Goal: Task Accomplishment & Management: Complete application form

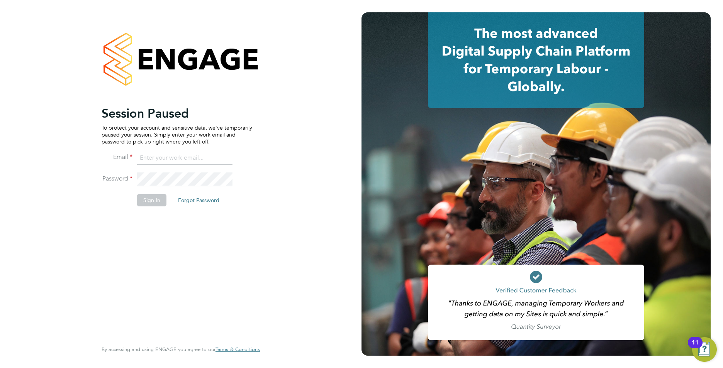
click at [150, 152] on input at bounding box center [184, 158] width 95 height 14
type input "callum@northbuildrecruit.com"
click at [117, 174] on li "Password" at bounding box center [177, 184] width 151 height 22
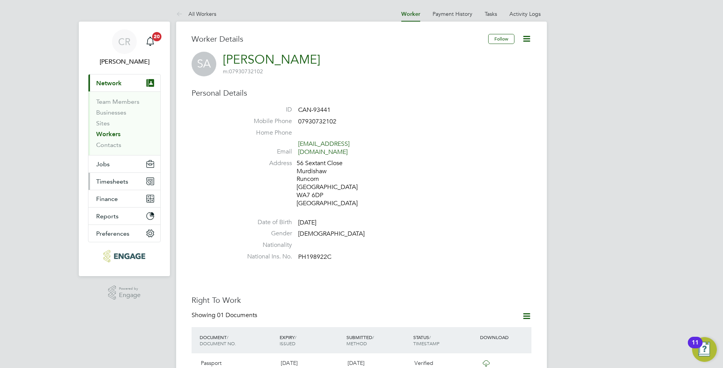
click at [113, 182] on span "Timesheets" at bounding box center [112, 181] width 32 height 7
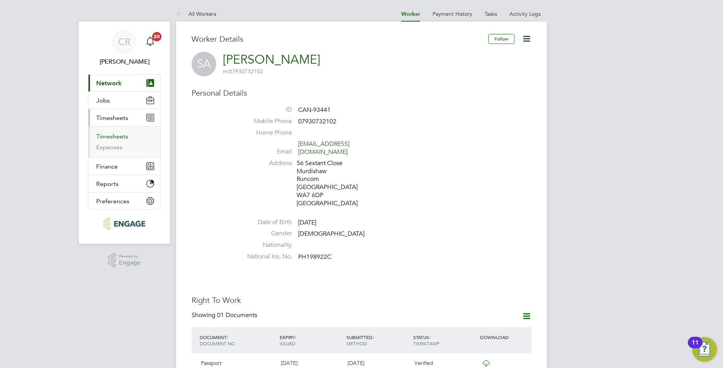
click at [113, 139] on link "Timesheets" at bounding box center [112, 136] width 32 height 7
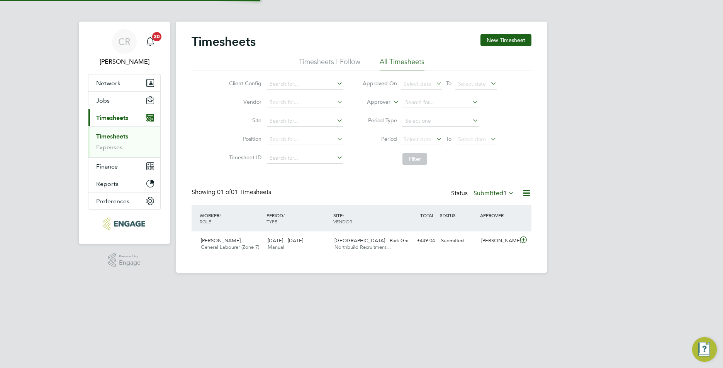
scroll to position [20, 67]
click at [496, 192] on label "Submitted 1" at bounding box center [493, 194] width 41 height 8
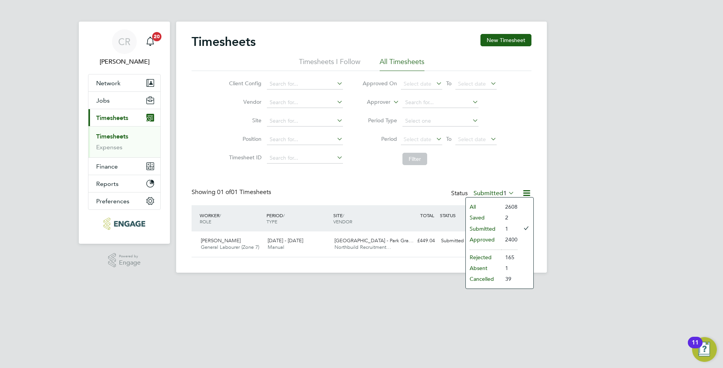
click at [486, 203] on li "All" at bounding box center [483, 206] width 36 height 11
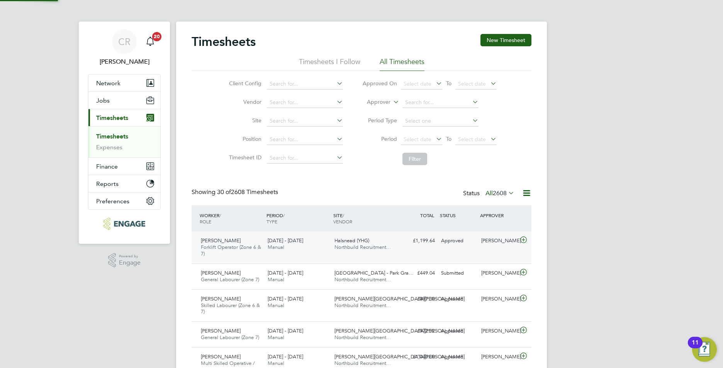
scroll to position [0, 0]
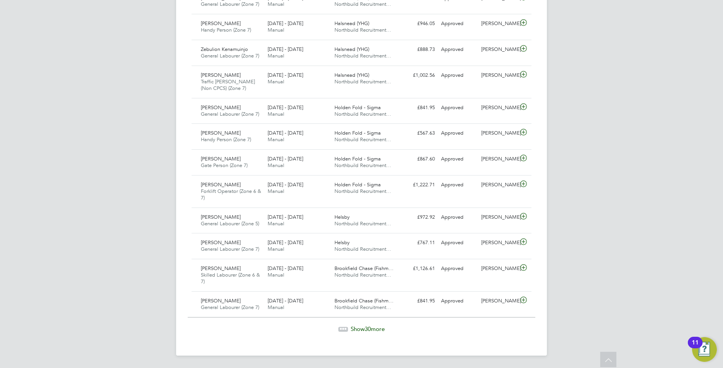
click at [372, 328] on span "Show 30 more" at bounding box center [367, 328] width 34 height 7
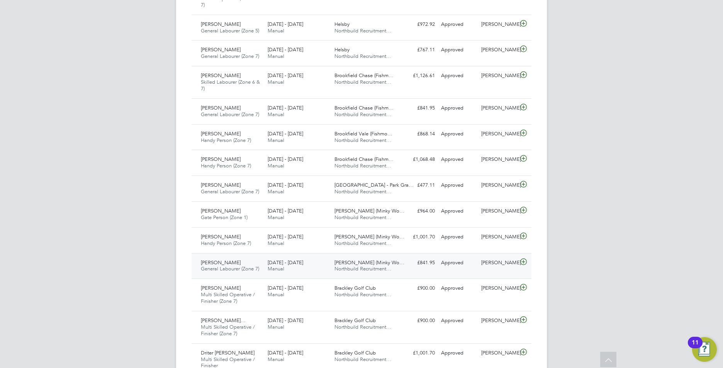
click at [338, 264] on span "Calico Grove (Minky Wo…" at bounding box center [369, 262] width 70 height 7
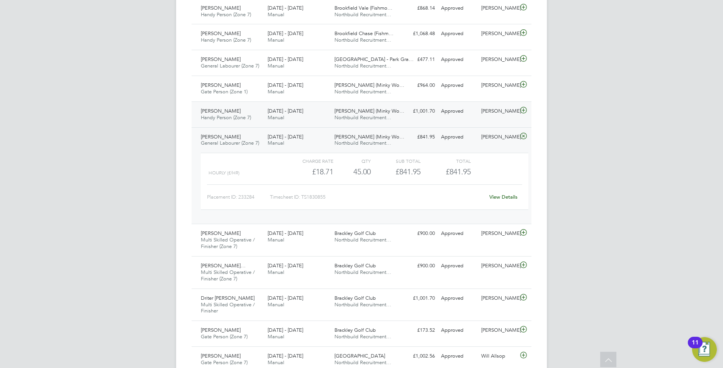
scroll to position [1093, 0]
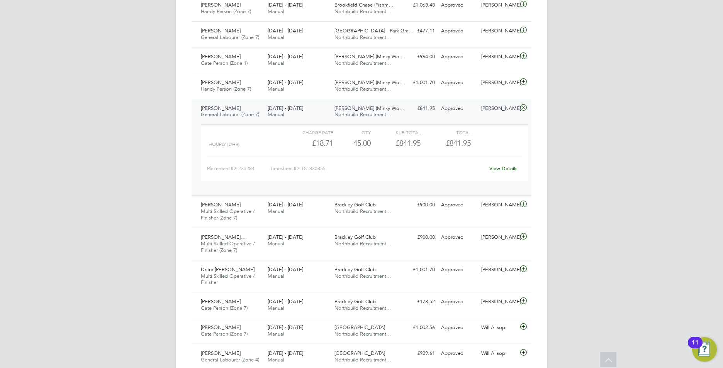
click at [496, 168] on link "View Details" at bounding box center [503, 168] width 28 height 7
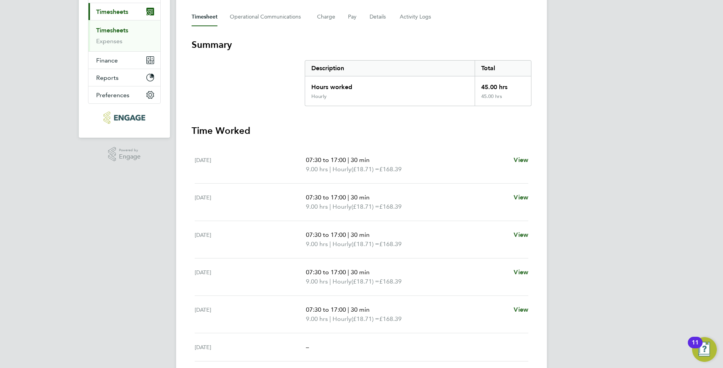
scroll to position [3, 0]
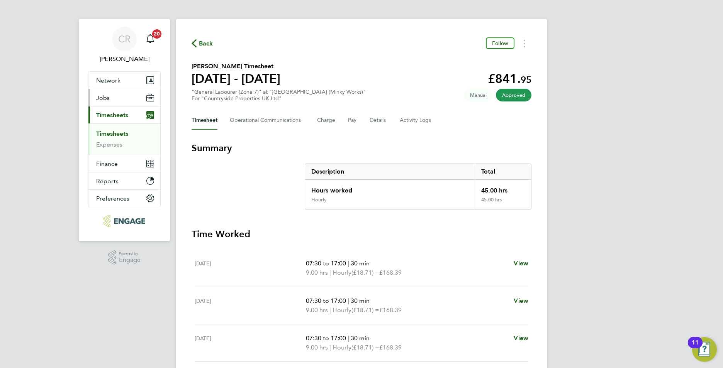
click at [111, 103] on button "Jobs" at bounding box center [124, 97] width 72 height 17
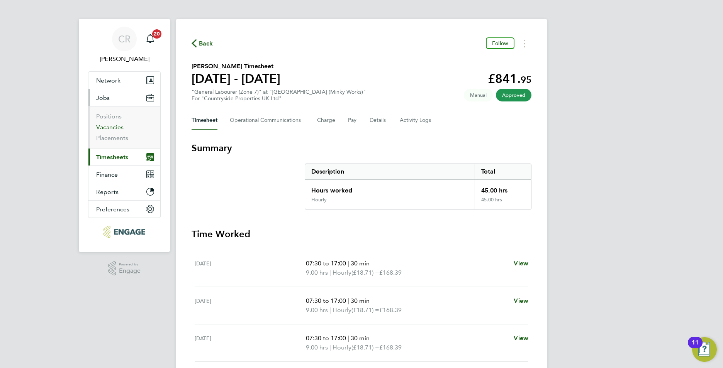
click at [115, 128] on link "Vacancies" at bounding box center [109, 127] width 27 height 7
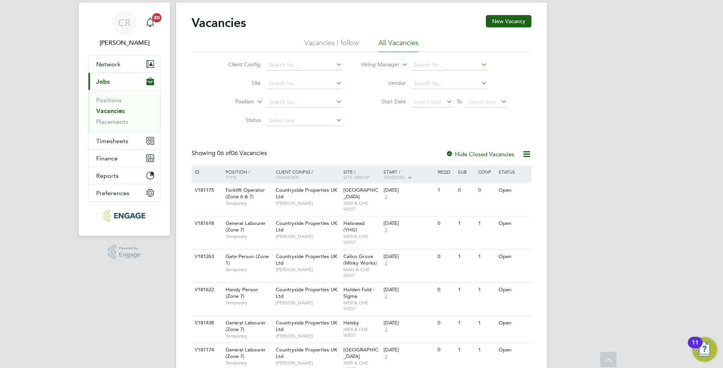
scroll to position [10, 0]
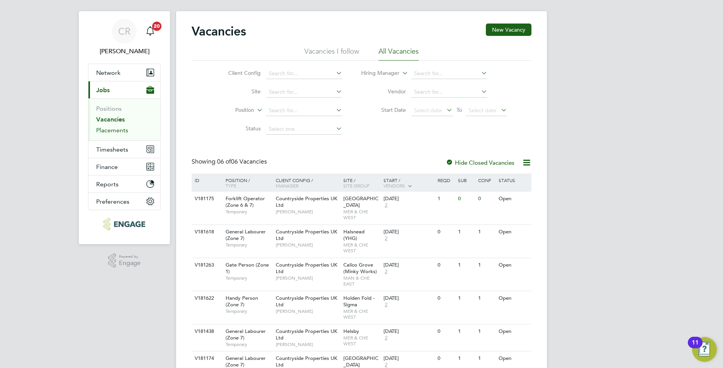
click at [109, 129] on link "Placements" at bounding box center [112, 130] width 32 height 7
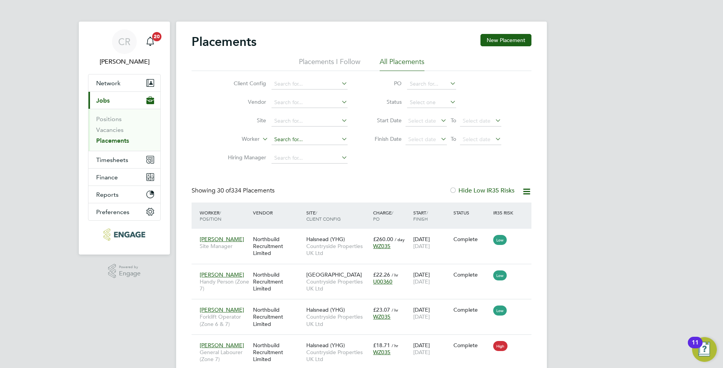
click at [284, 140] on input at bounding box center [309, 139] width 76 height 11
click at [294, 149] on li "Gav in Cale" at bounding box center [310, 150] width 78 height 10
type input "[PERSON_NAME]"
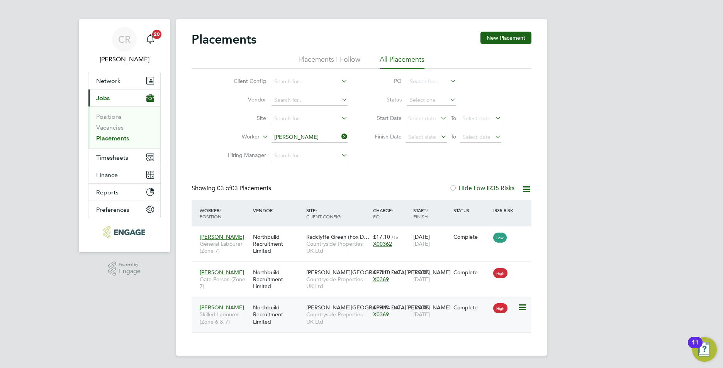
click at [424, 322] on div "20 Jan 2025 30 Sep 2025" at bounding box center [431, 311] width 40 height 22
click at [396, 269] on div "£17.10 / hr X0369" at bounding box center [391, 276] width 40 height 22
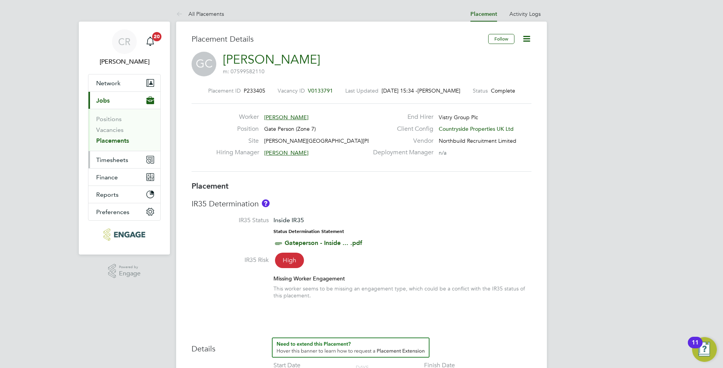
click at [110, 162] on span "Timesheets" at bounding box center [112, 159] width 32 height 7
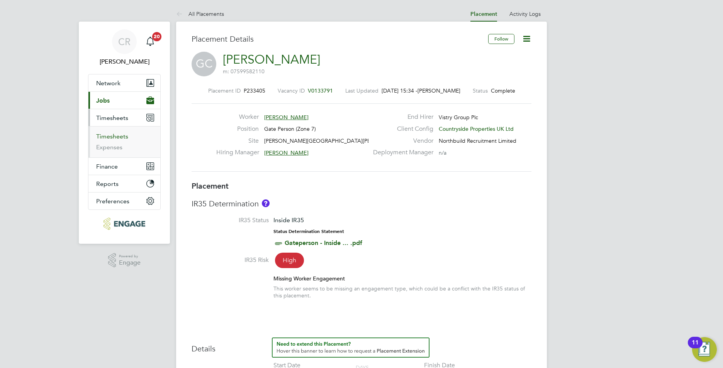
click at [113, 139] on link "Timesheets" at bounding box center [112, 136] width 32 height 7
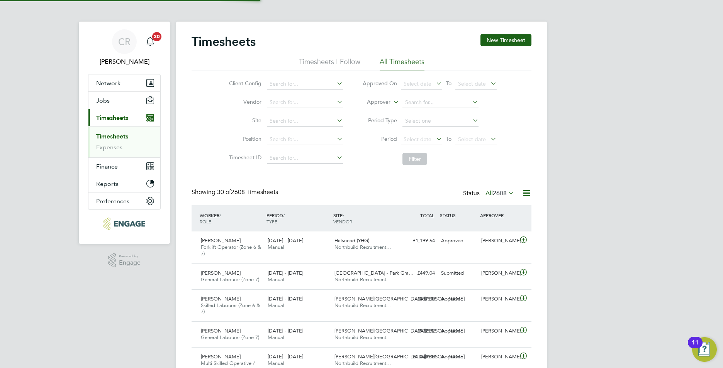
scroll to position [26, 67]
click at [497, 192] on span "2608" at bounding box center [500, 194] width 14 height 8
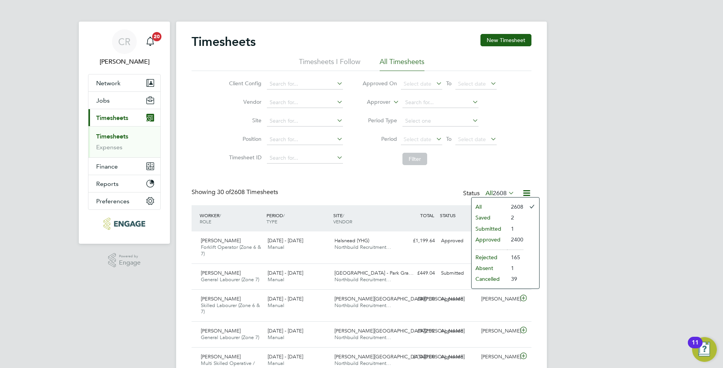
click at [487, 229] on li "Submitted" at bounding box center [489, 228] width 36 height 11
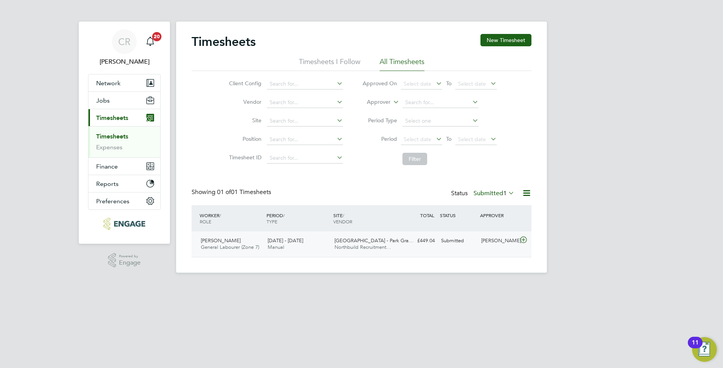
click at [426, 252] on div "Francis Hand General Labourer (Zone 7) 22 - 28 Sep 2025 22 - 28 Sep 2025 Manual…" at bounding box center [361, 244] width 340 height 25
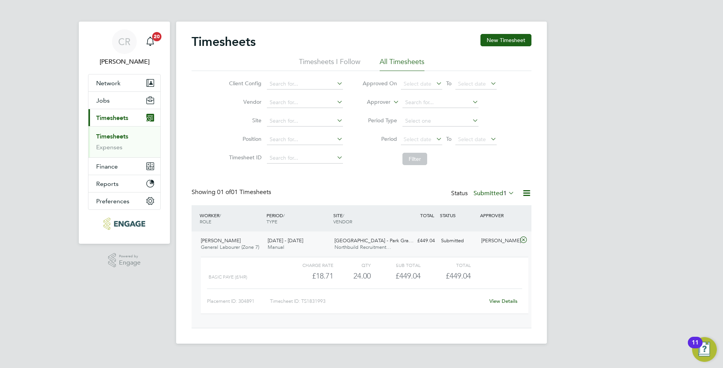
click at [628, 310] on div "CR Callum Riley Notifications 20 Applications: Network Team Members Businesses …" at bounding box center [361, 178] width 723 height 356
click at [429, 272] on div "£449.04" at bounding box center [445, 276] width 50 height 13
drag, startPoint x: 429, startPoint y: 272, endPoint x: 355, endPoint y: 276, distance: 74.6
click at [355, 276] on div "24.00" at bounding box center [351, 276] width 37 height 13
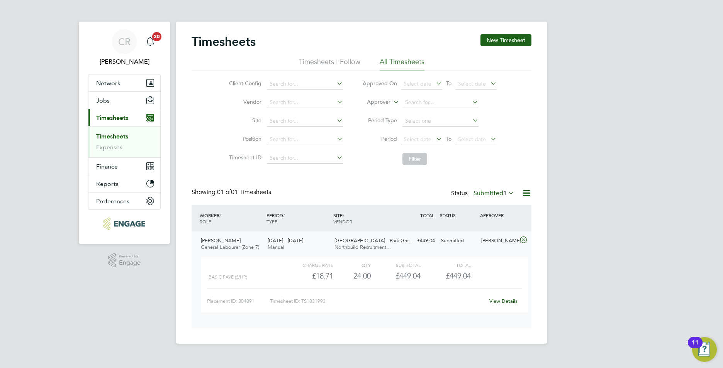
click at [493, 300] on link "View Details" at bounding box center [503, 301] width 28 height 7
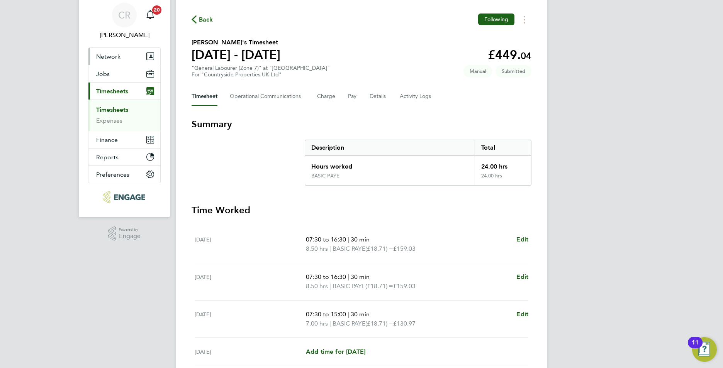
scroll to position [15, 0]
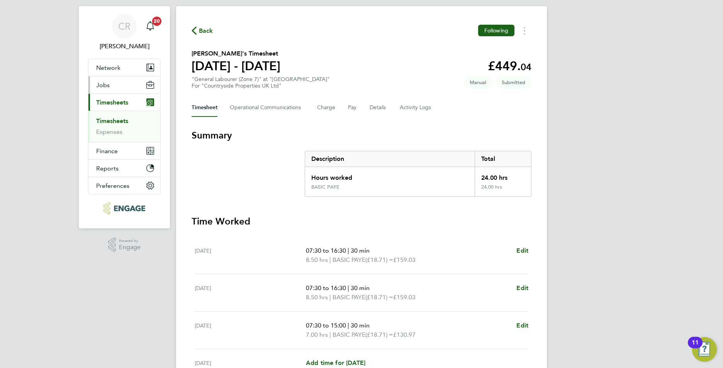
click at [108, 82] on span "Jobs" at bounding box center [103, 84] width 14 height 7
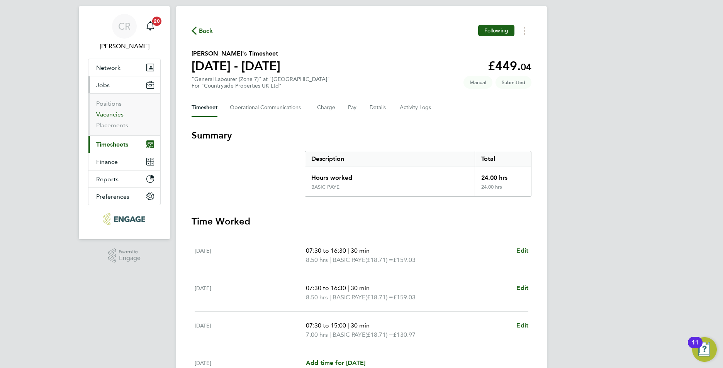
click at [115, 113] on link "Vacancies" at bounding box center [109, 114] width 27 height 7
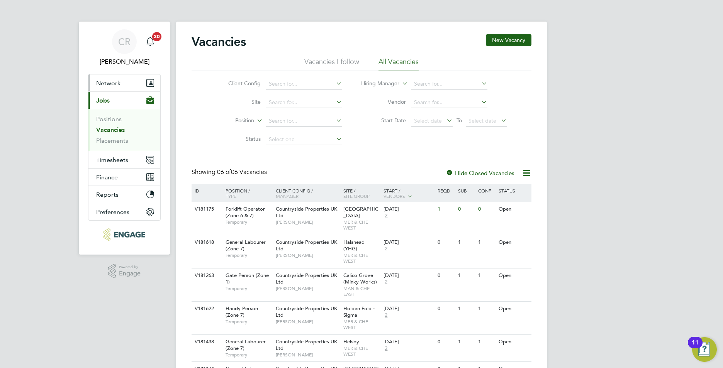
click at [105, 83] on span "Network" at bounding box center [108, 83] width 24 height 7
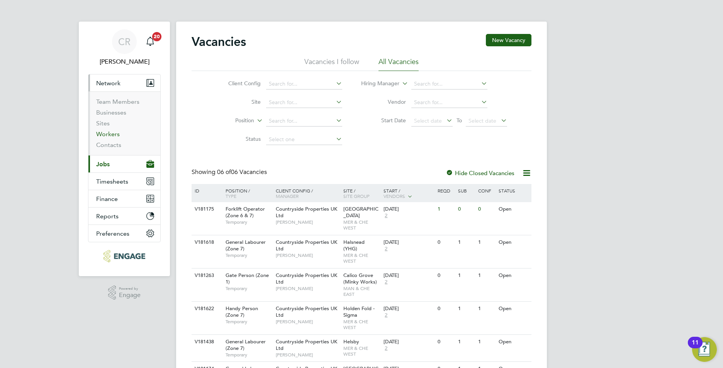
click at [108, 134] on link "Workers" at bounding box center [108, 133] width 24 height 7
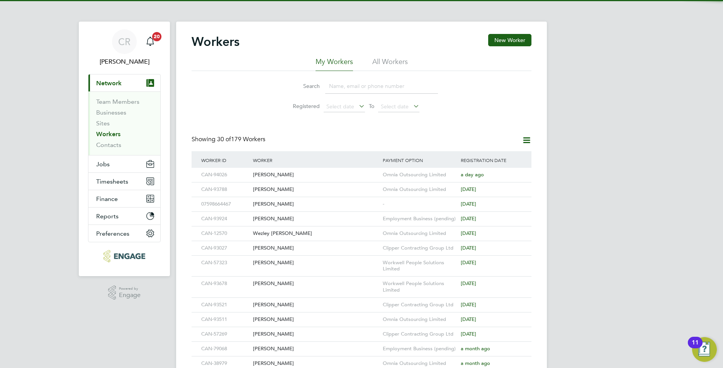
click at [340, 87] on input at bounding box center [381, 86] width 113 height 15
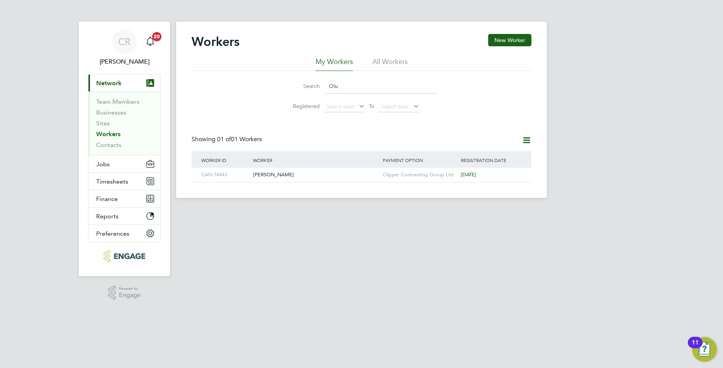
type input "Olu"
click at [505, 40] on button "New Worker" at bounding box center [509, 40] width 43 height 12
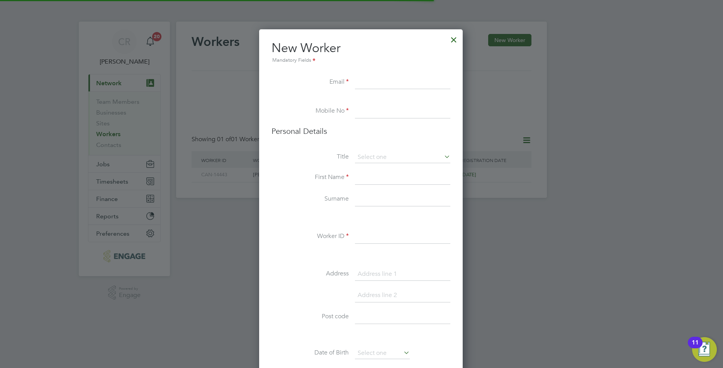
scroll to position [653, 205]
paste input "[EMAIL_ADDRESS][DOMAIN_NAME]"
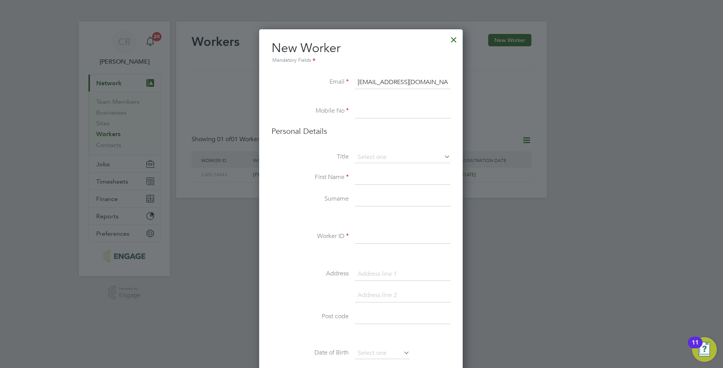
type input "[EMAIL_ADDRESS][DOMAIN_NAME]"
click at [372, 117] on input at bounding box center [402, 112] width 95 height 14
paste input "07814586395"
type input "07814586395"
click at [393, 150] on li "Personal Details" at bounding box center [360, 138] width 179 height 25
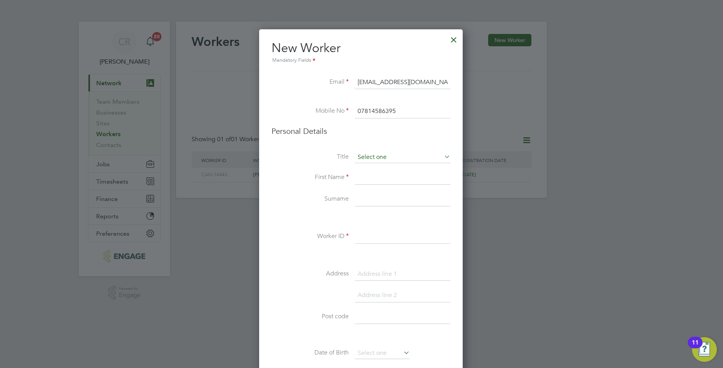
click at [394, 160] on input at bounding box center [402, 158] width 95 height 12
click at [365, 166] on li "Mr" at bounding box center [402, 168] width 96 height 10
type input "Mr"
click at [364, 177] on input at bounding box center [402, 178] width 95 height 14
type input "Olufemi"
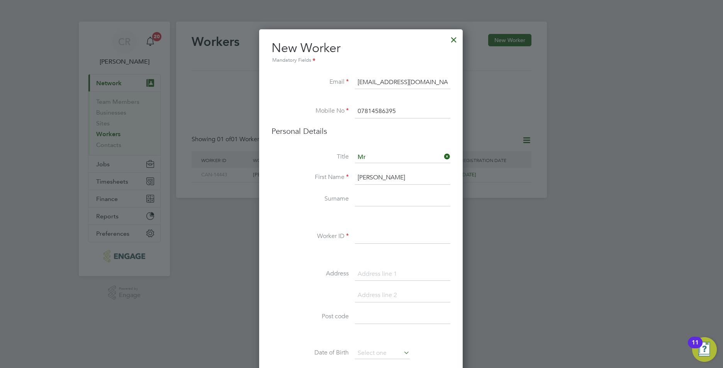
click at [377, 200] on input at bounding box center [402, 200] width 95 height 14
paste input "Adekotujo"
type input "Adekotujo"
click at [377, 234] on input at bounding box center [402, 237] width 95 height 14
paste input "CAN-39510"
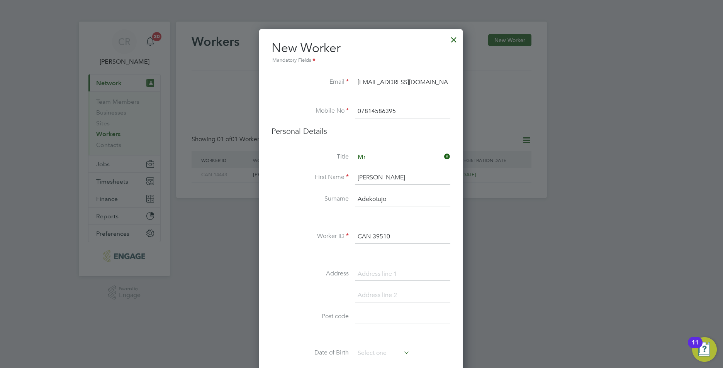
type input "CAN-39510"
click at [368, 276] on input at bounding box center [402, 274] width 95 height 14
paste input "62 Walsall Street"
type input "62 Walsall Street"
click at [365, 291] on input at bounding box center [402, 296] width 95 height 14
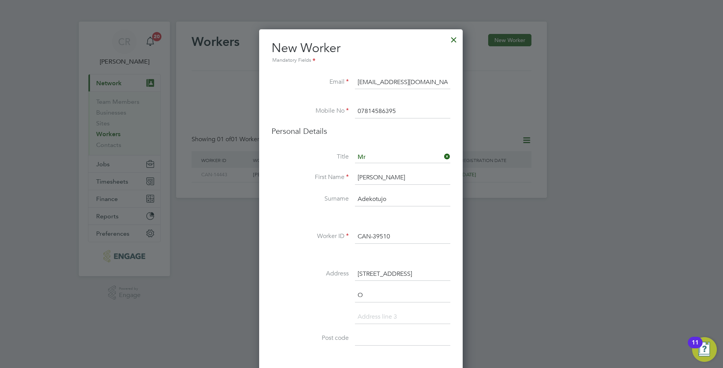
scroll to position [674, 205]
type input "Oldham"
click at [311, 272] on label "Address" at bounding box center [309, 274] width 77 height 8
click at [377, 335] on input at bounding box center [402, 339] width 95 height 14
paste input "OL9 7SE"
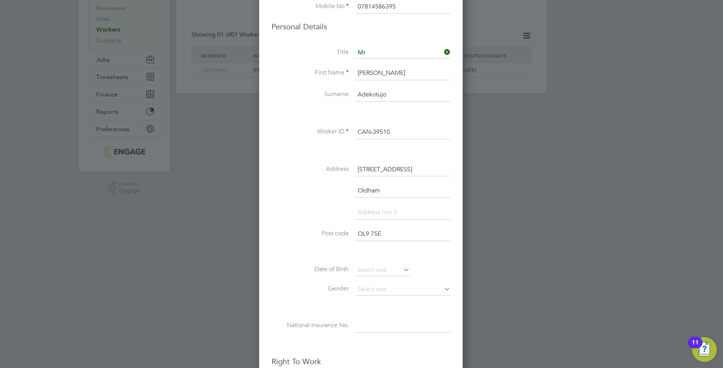
scroll to position [193, 0]
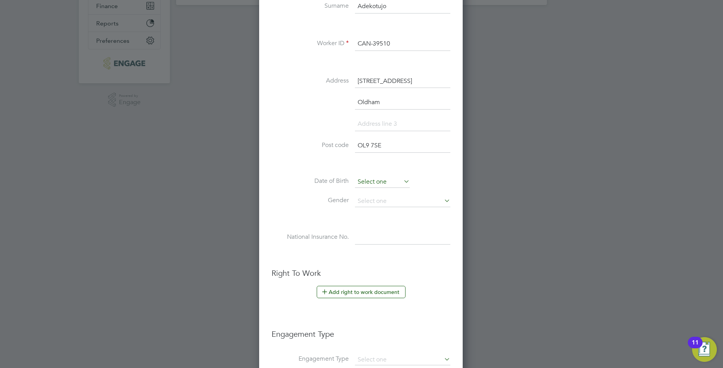
type input "OL9 7SE"
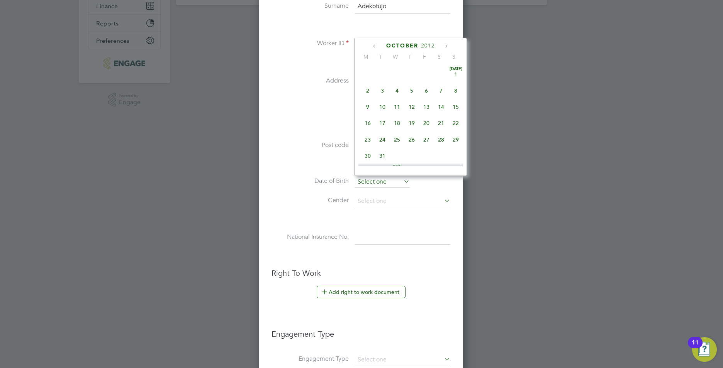
click at [364, 182] on input at bounding box center [382, 182] width 55 height 12
click at [428, 46] on span "2012" at bounding box center [428, 45] width 14 height 7
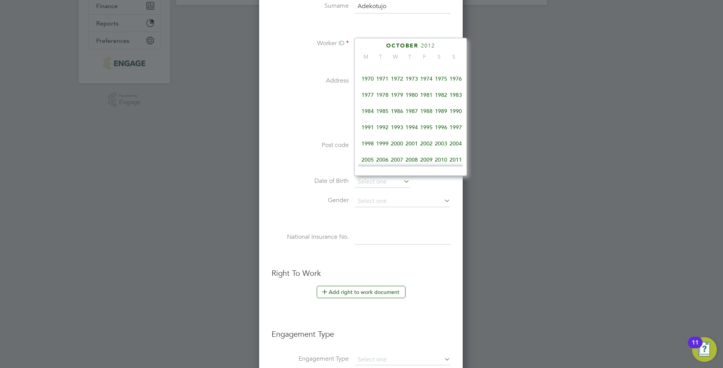
scroll to position [127, 0]
click at [442, 95] on span "1975" at bounding box center [440, 93] width 15 height 15
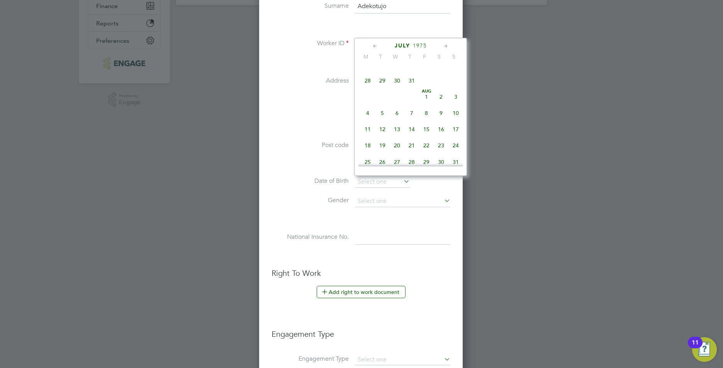
scroll to position [156, 0]
click at [424, 116] on span "11" at bounding box center [426, 113] width 15 height 15
type input "11 Jul 1975"
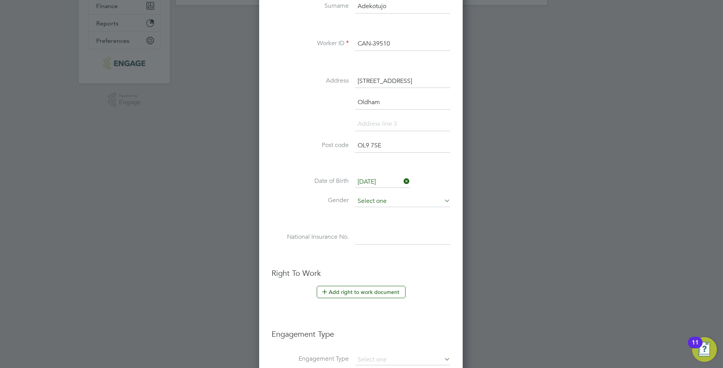
click at [385, 201] on input at bounding box center [402, 202] width 95 height 12
click at [377, 211] on li "Male" at bounding box center [402, 212] width 96 height 10
type input "Male"
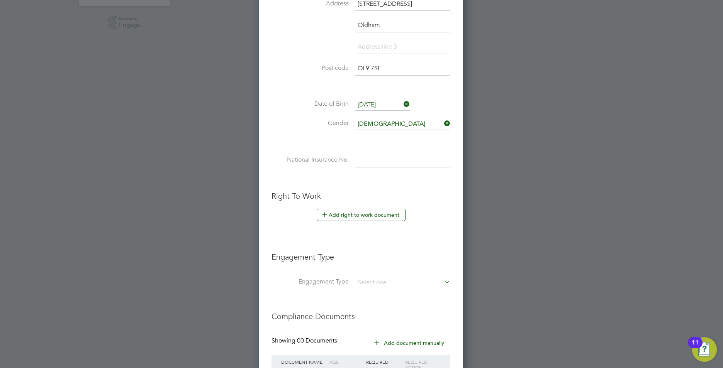
scroll to position [309, 0]
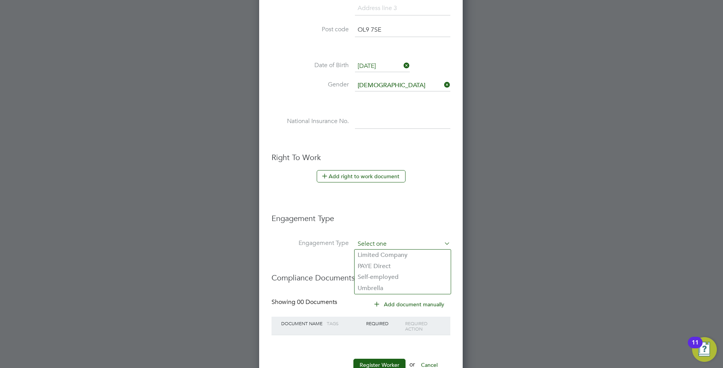
click at [357, 243] on input at bounding box center [402, 244] width 95 height 11
click at [378, 289] on li "Umbrella" at bounding box center [402, 288] width 96 height 11
type input "Umbrella"
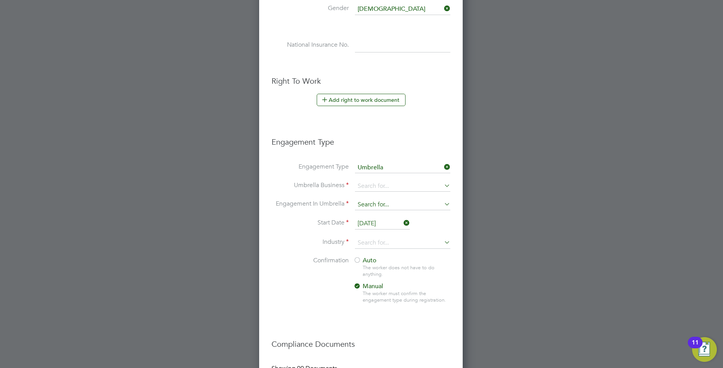
scroll to position [386, 0]
click at [369, 184] on input at bounding box center [402, 185] width 95 height 11
click at [375, 195] on b "Omnia" at bounding box center [366, 196] width 19 height 7
type input "Omnia Outsourcing Limited"
click at [374, 202] on input at bounding box center [402, 204] width 95 height 11
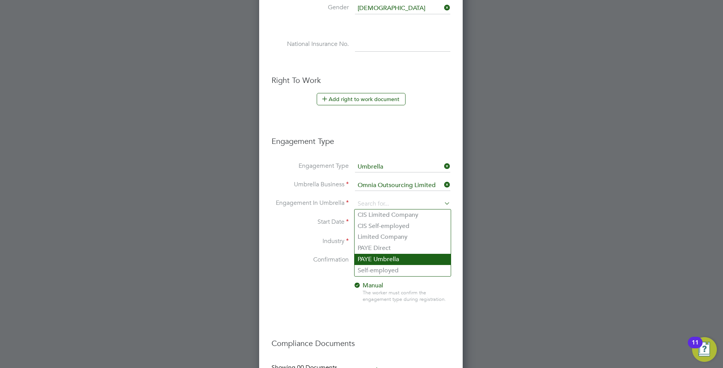
click at [388, 261] on li "PAYE Umbrella" at bounding box center [402, 259] width 96 height 11
type input "PAYE Umbrella"
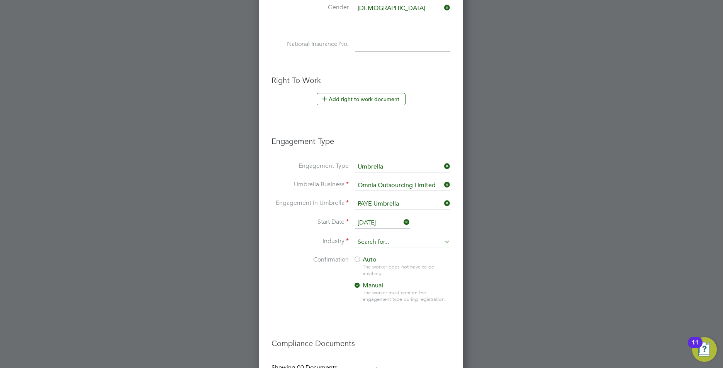
click at [379, 240] on input at bounding box center [402, 243] width 95 height 12
click at [384, 303] on li "Construction" at bounding box center [402, 306] width 96 height 10
type input "Construction"
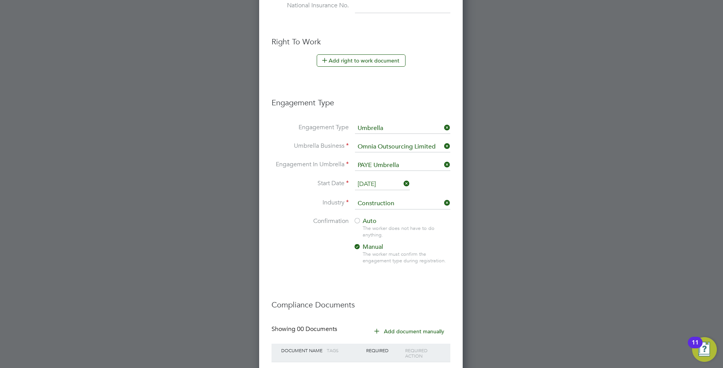
click at [359, 222] on div at bounding box center [357, 222] width 8 height 8
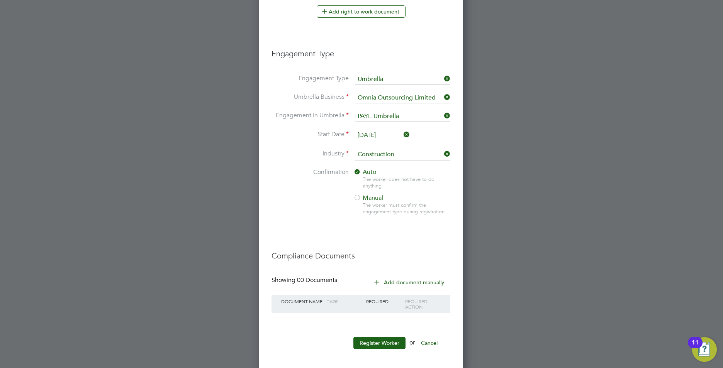
scroll to position [478, 0]
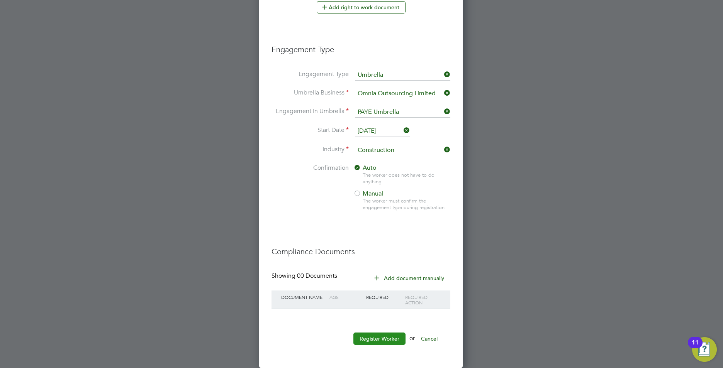
click at [390, 335] on button "Register Worker" at bounding box center [379, 339] width 52 height 12
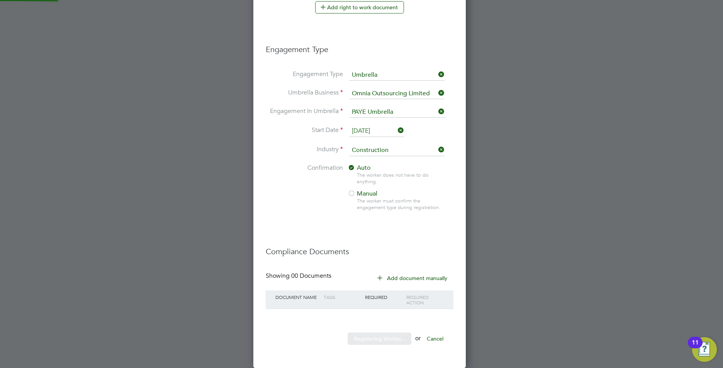
scroll to position [817, 216]
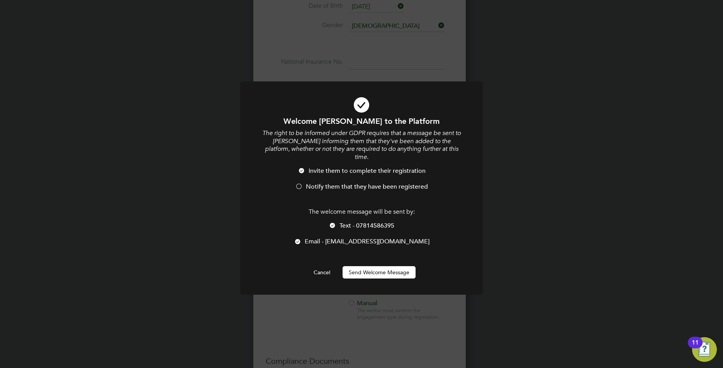
click at [298, 183] on div at bounding box center [299, 187] width 8 height 8
click at [390, 266] on button "Send Welcome Message" at bounding box center [378, 272] width 73 height 12
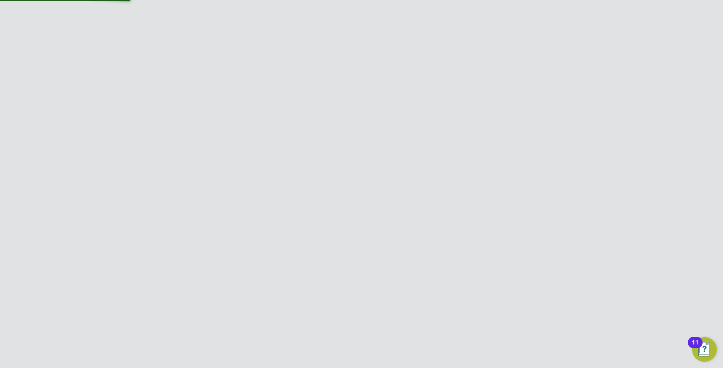
scroll to position [0, 0]
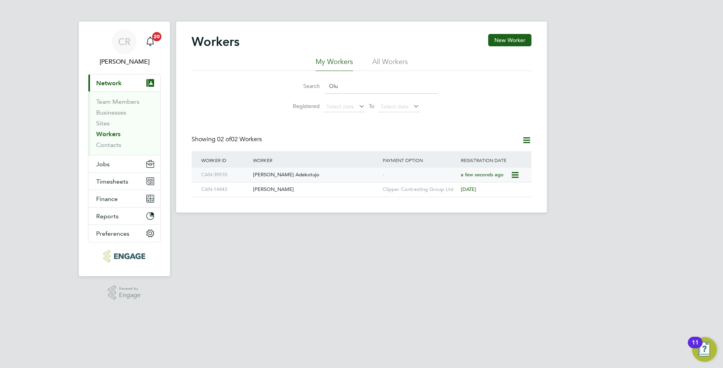
click at [286, 171] on div "Olufemi Adekotujo" at bounding box center [316, 175] width 130 height 14
click at [114, 163] on button "Jobs" at bounding box center [124, 164] width 72 height 17
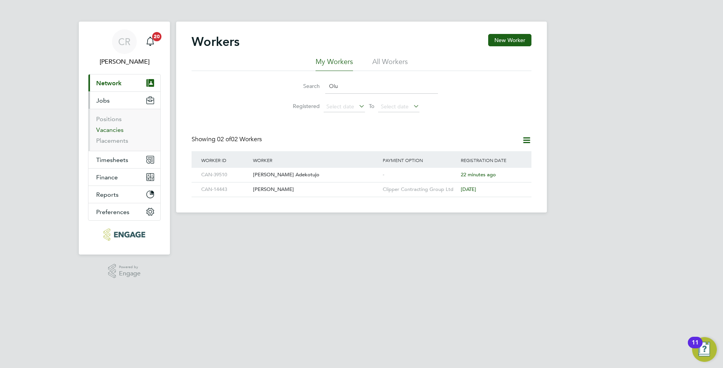
click at [113, 132] on link "Vacancies" at bounding box center [109, 129] width 27 height 7
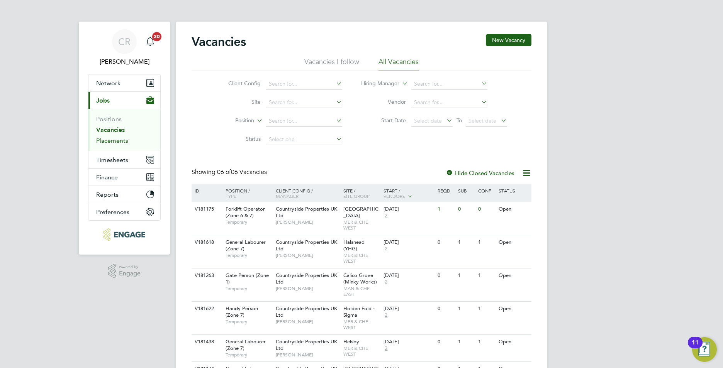
click at [113, 139] on link "Placements" at bounding box center [112, 140] width 32 height 7
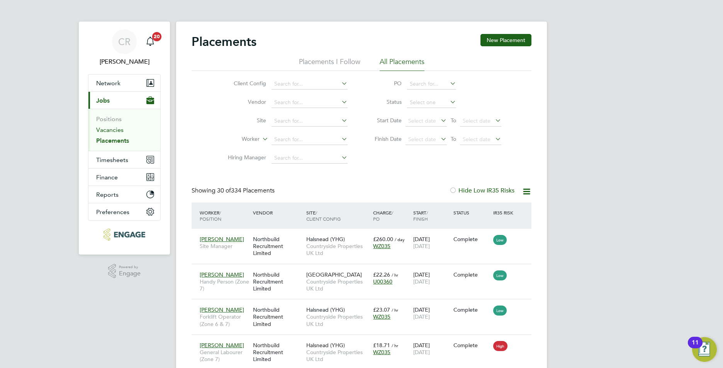
click at [101, 127] on link "Vacancies" at bounding box center [109, 129] width 27 height 7
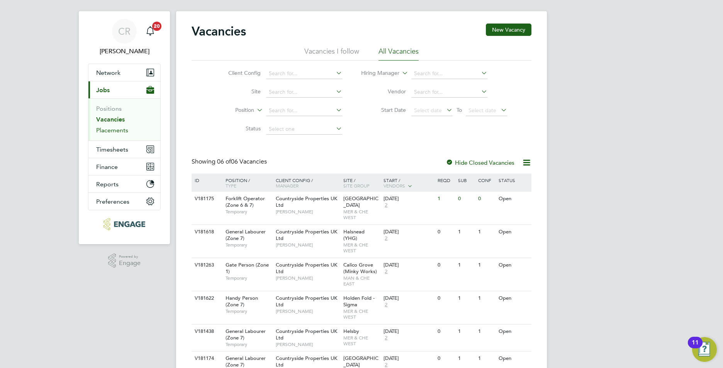
click at [114, 129] on link "Placements" at bounding box center [112, 130] width 32 height 7
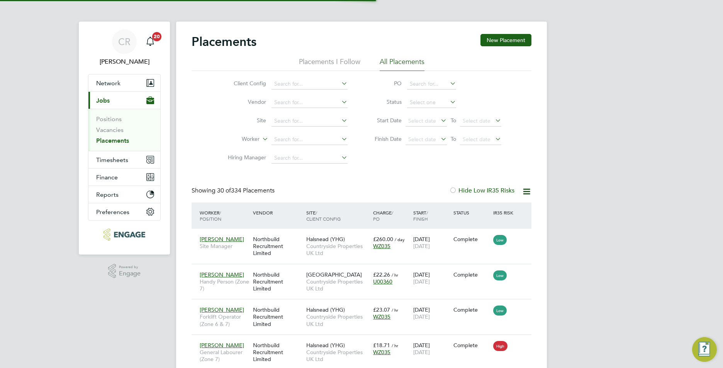
scroll to position [4, 4]
click at [275, 140] on input at bounding box center [309, 139] width 76 height 11
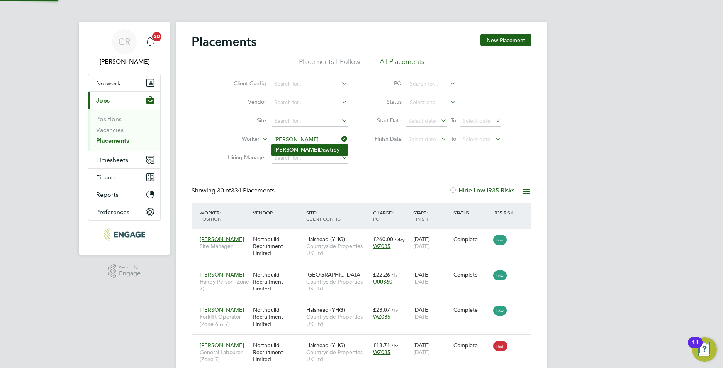
click at [292, 148] on li "Blake Dawtrey" at bounding box center [309, 150] width 77 height 10
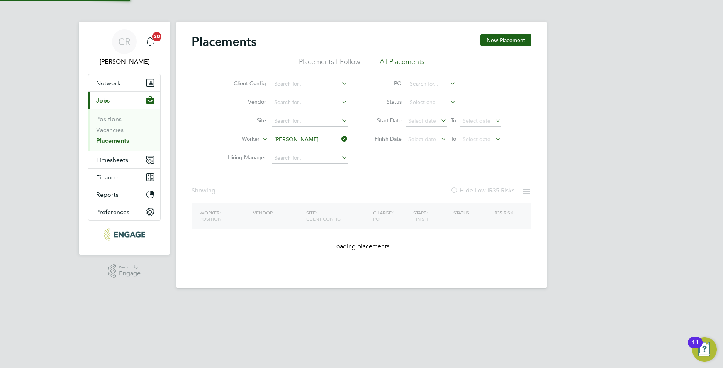
type input "Blake Dawtrey"
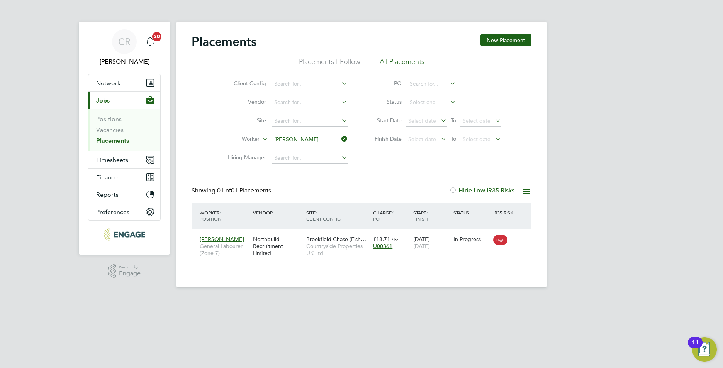
click at [340, 136] on icon at bounding box center [340, 139] width 0 height 11
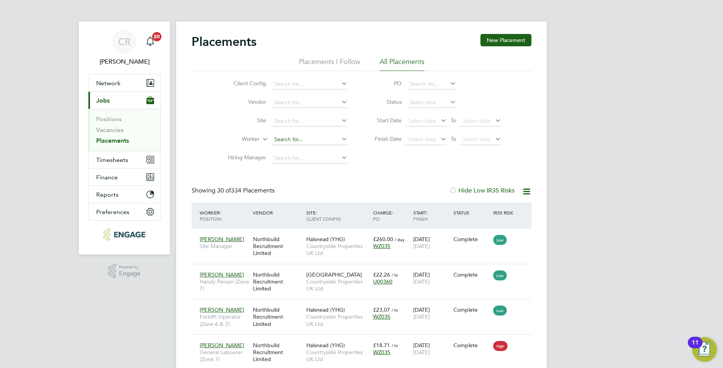
click at [314, 137] on input at bounding box center [309, 139] width 76 height 11
click at [299, 145] on li "Gary At herton" at bounding box center [309, 150] width 77 height 10
type input "Gary Atherton"
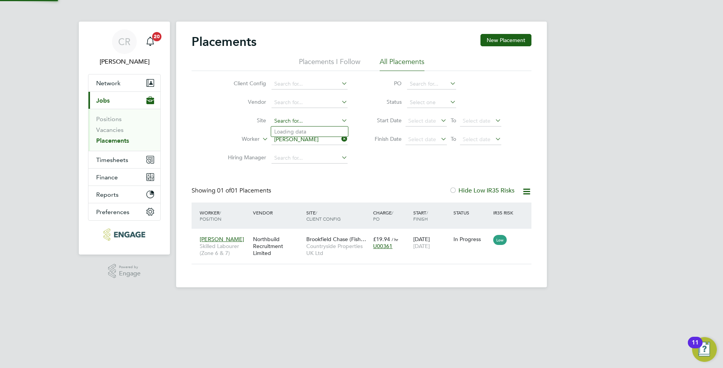
click at [311, 123] on input at bounding box center [309, 121] width 76 height 11
click at [310, 129] on li "Hals nead (YHG)" at bounding box center [329, 132] width 117 height 10
type input "Halsnead (YHG)"
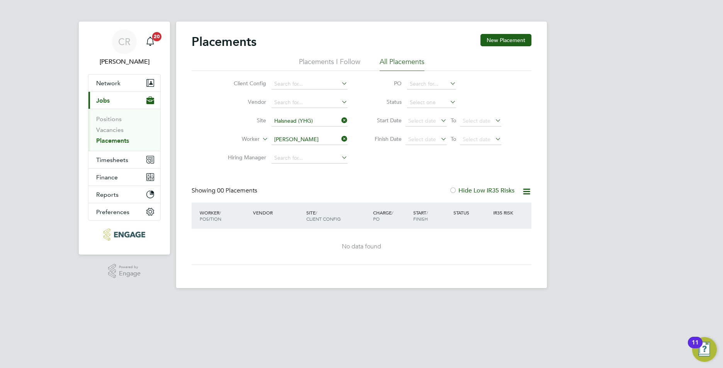
click at [340, 137] on icon at bounding box center [340, 139] width 0 height 11
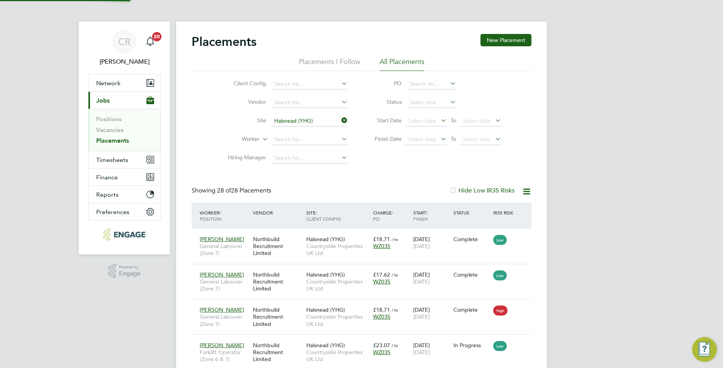
scroll to position [29, 67]
click at [353, 247] on span "Countryside Properties UK Ltd" at bounding box center [337, 250] width 63 height 14
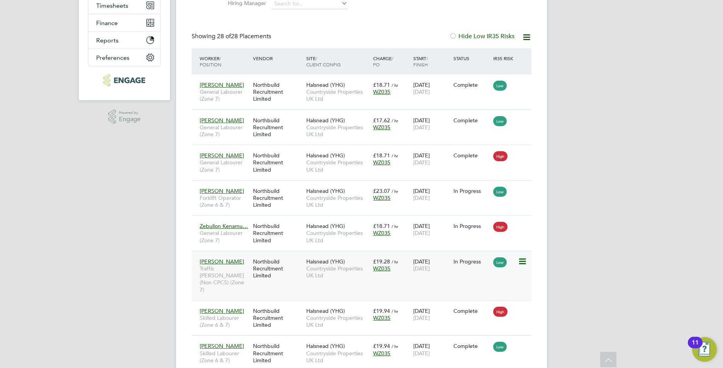
click at [325, 260] on span "Halsnead (YHG)" at bounding box center [325, 261] width 39 height 7
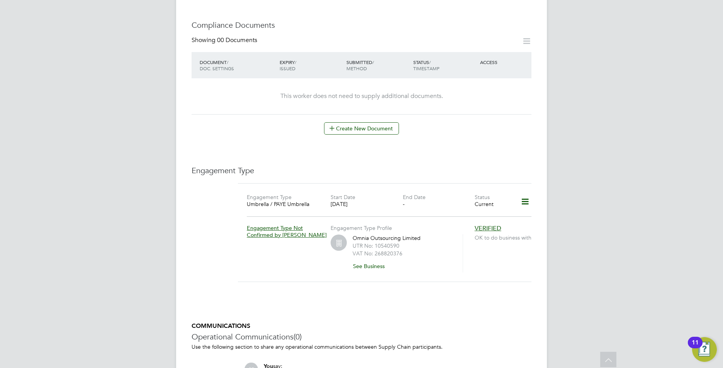
scroll to position [284, 0]
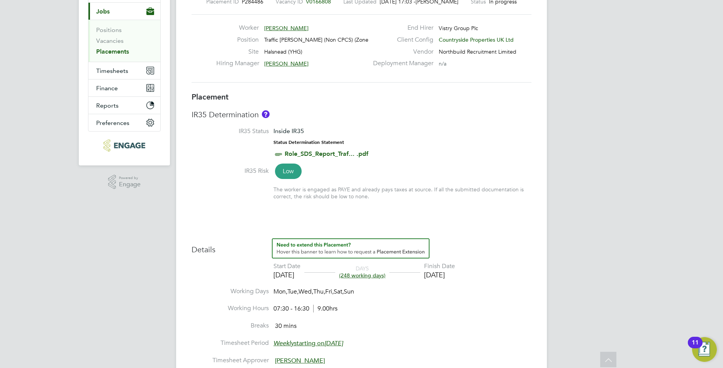
scroll to position [77, 0]
